Goal: Transaction & Acquisition: Purchase product/service

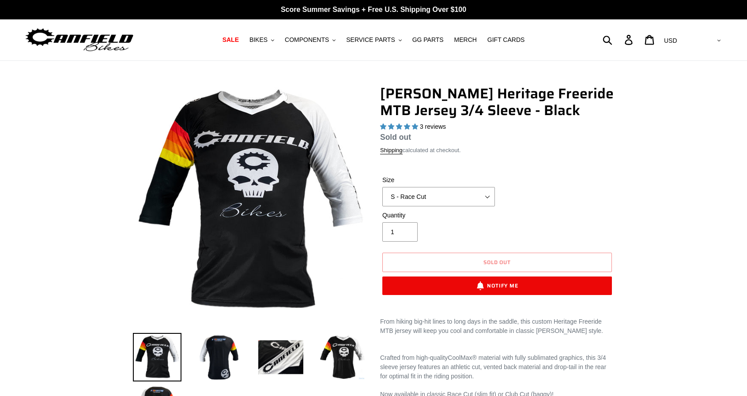
select select "highest-rating"
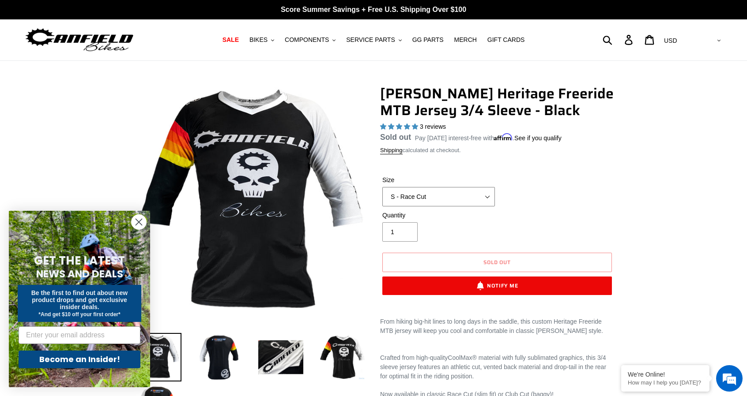
click at [480, 193] on select "S - Race Cut M - Race Cut L - Race Cut XL - Race Cut XXL - Race Cut S - Club Cu…" at bounding box center [438, 196] width 113 height 19
click at [382, 198] on select "S - Race Cut M - Race Cut L - Race Cut XL - Race Cut XXL - Race Cut S - Club Cu…" at bounding box center [438, 196] width 113 height 19
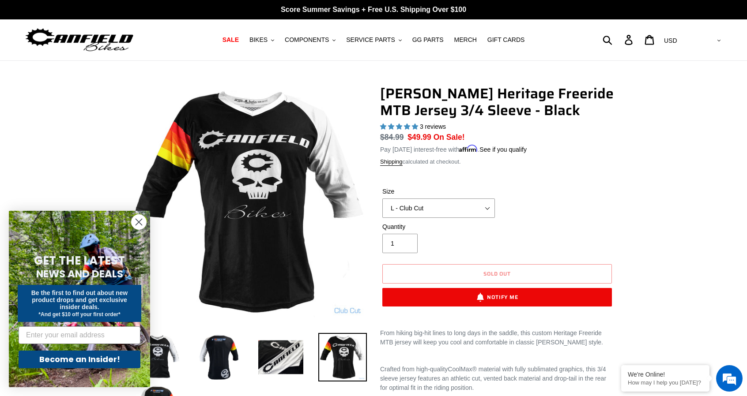
click at [139, 224] on circle "Close dialog" at bounding box center [139, 222] width 15 height 15
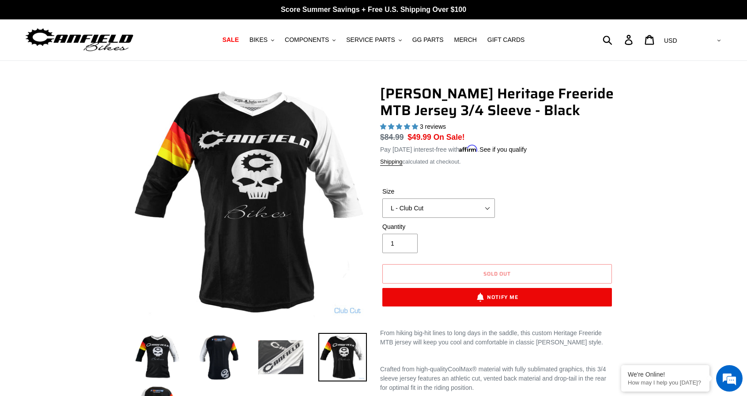
click at [282, 364] on img at bounding box center [280, 357] width 49 height 49
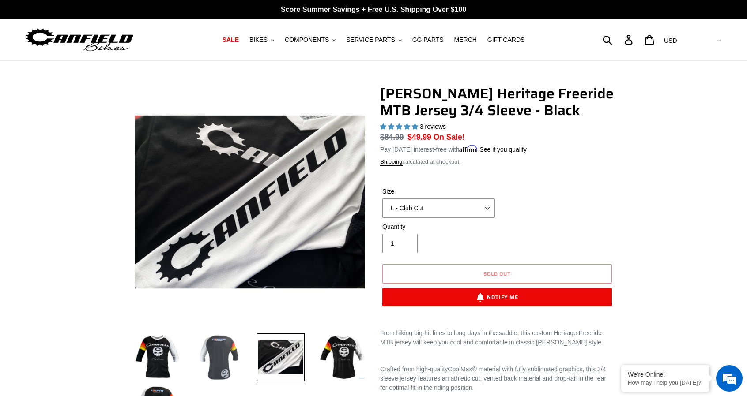
click at [217, 360] on img at bounding box center [219, 357] width 49 height 49
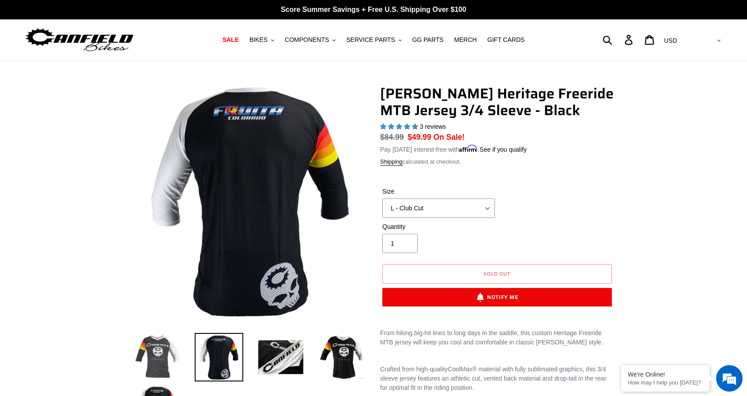
click at [165, 357] on img at bounding box center [157, 357] width 49 height 49
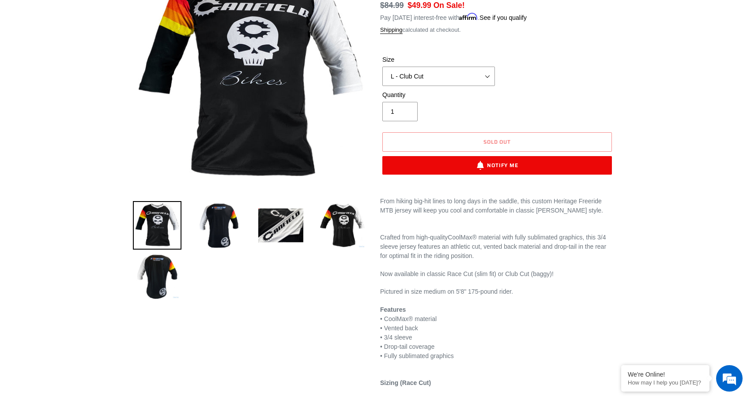
scroll to position [132, 0]
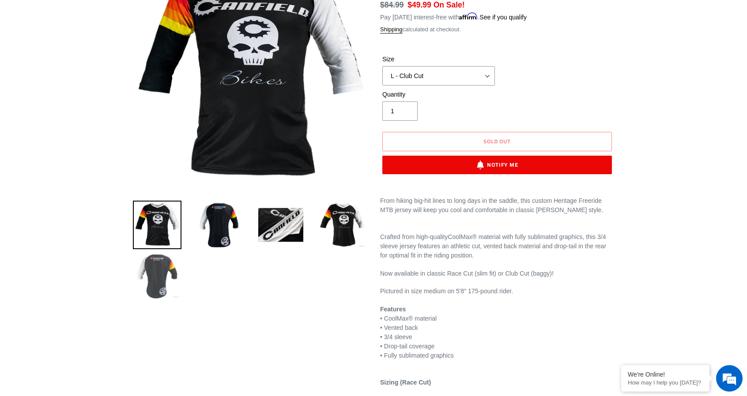
click at [164, 275] on img at bounding box center [157, 276] width 49 height 49
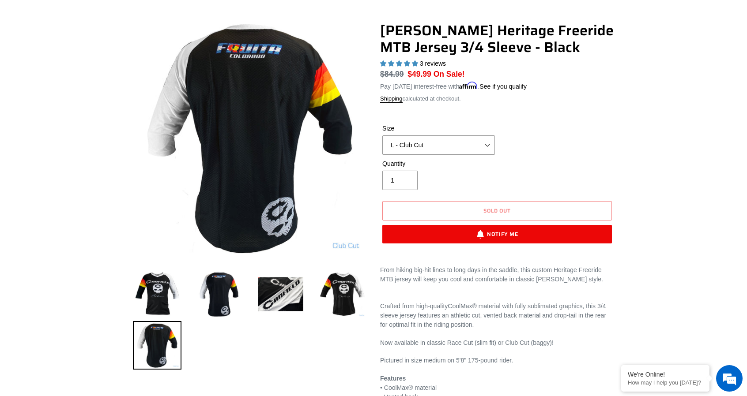
scroll to position [0, 0]
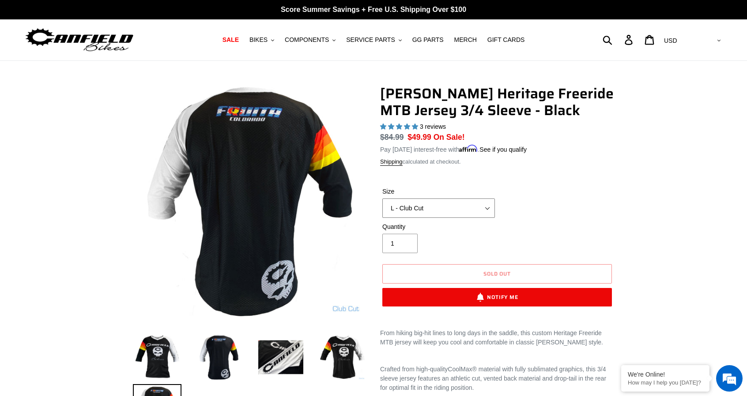
click at [432, 208] on select "S - Race Cut M - Race Cut L - Race Cut XL - Race Cut XXL - Race Cut S - Club Cu…" at bounding box center [438, 208] width 113 height 19
select select "L - Race Cut"
click at [382, 199] on select "S - Race Cut M - Race Cut L - Race Cut XL - Race Cut XXL - Race Cut S - Club Cu…" at bounding box center [438, 208] width 113 height 19
